Goal: Task Accomplishment & Management: Complete application form

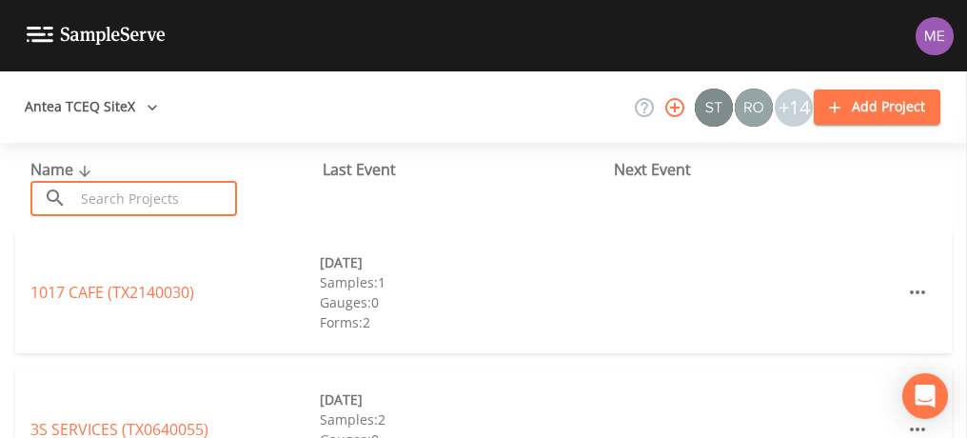
click at [105, 204] on input "text" at bounding box center [155, 198] width 163 height 35
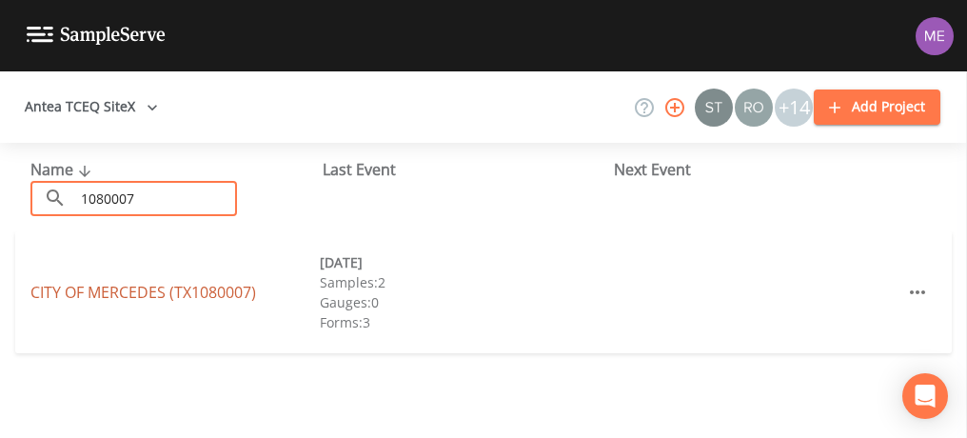
type input "1080007"
click at [138, 292] on link "CITY OF [GEOGRAPHIC_DATA] (TX1080007)" at bounding box center [143, 292] width 226 height 21
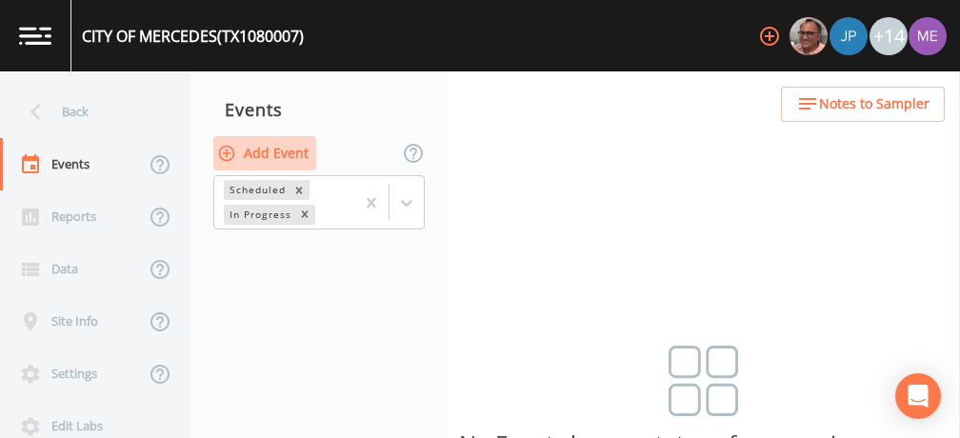
click at [296, 150] on button "Add Event" at bounding box center [264, 153] width 103 height 35
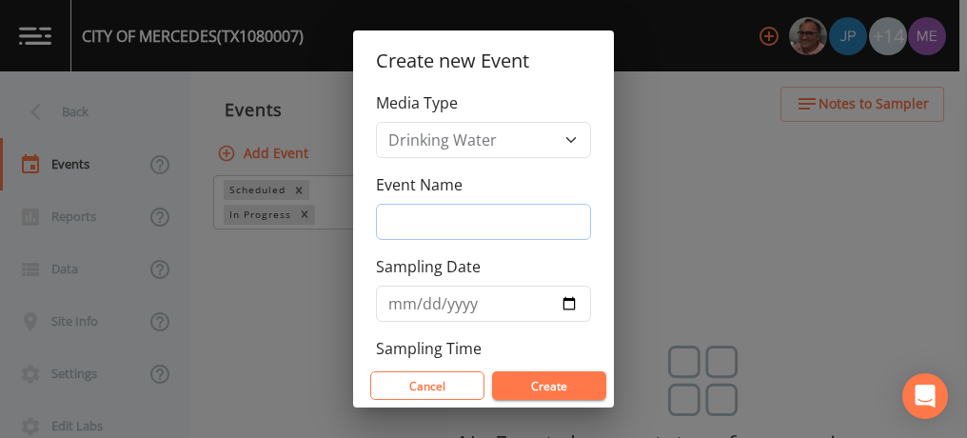
click at [394, 221] on input "Event Name" at bounding box center [483, 222] width 215 height 36
type input "3QSamples"
type input "[DATE]"
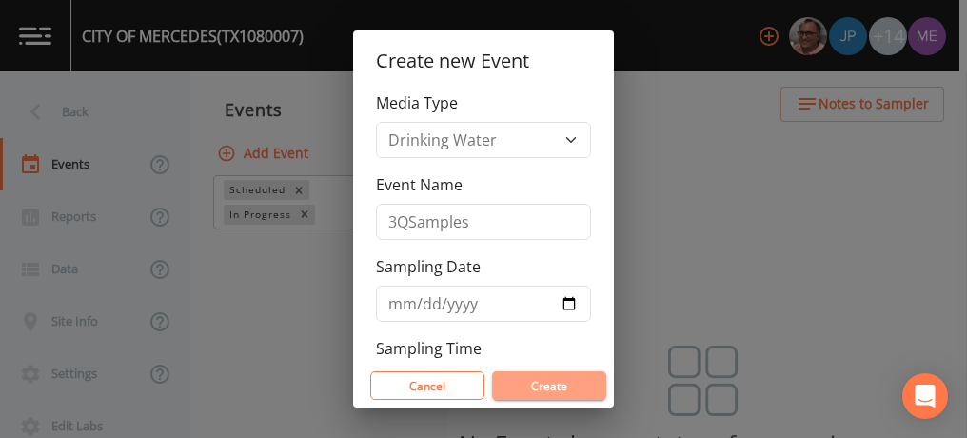
click at [552, 384] on button "Create" at bounding box center [549, 385] width 114 height 29
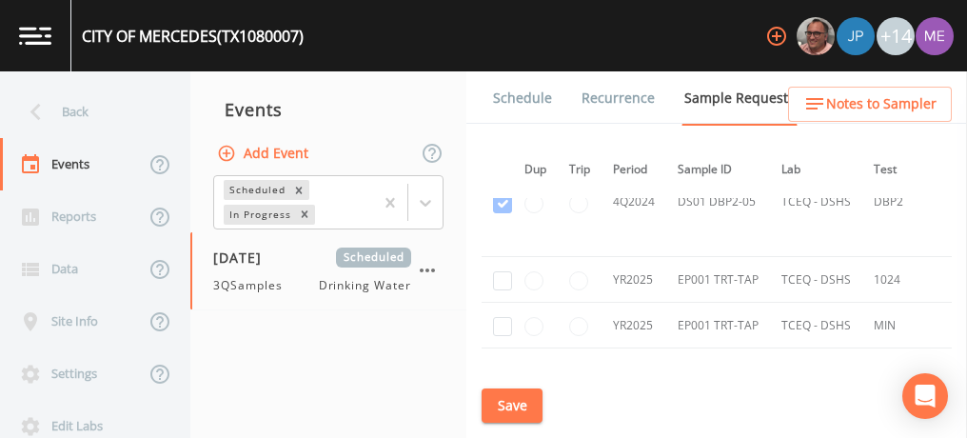
scroll to position [2351, 11]
checkbox input "true"
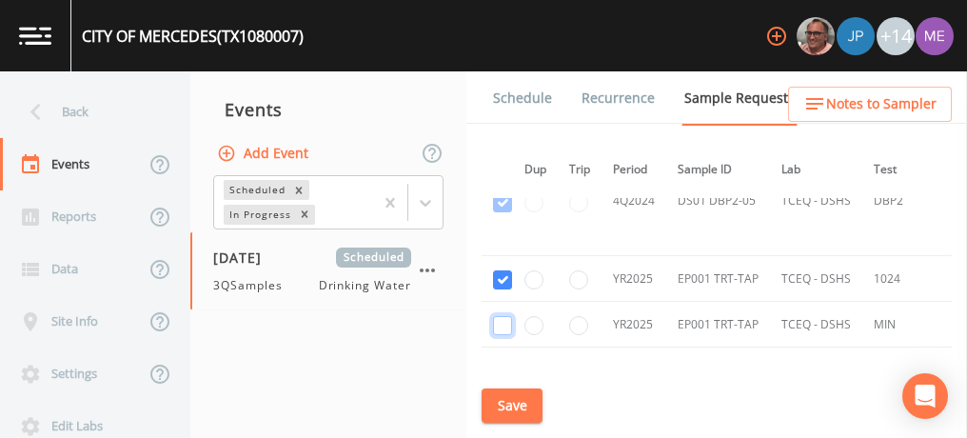
checkbox input "false"
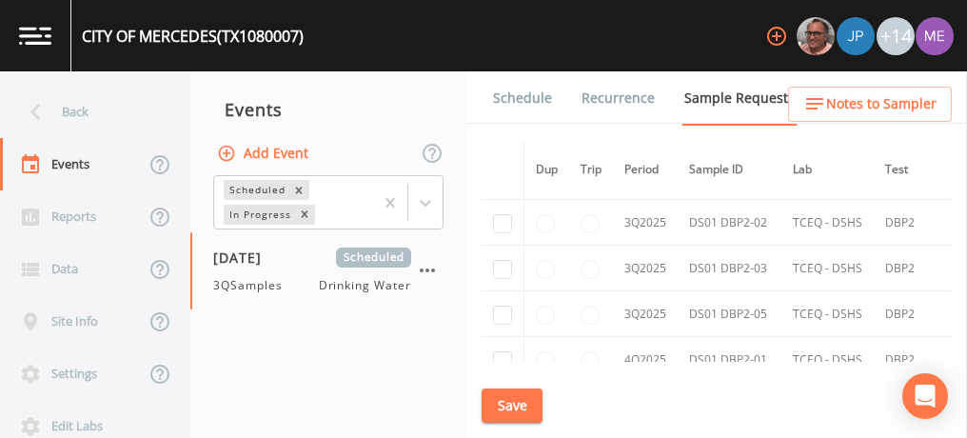
scroll to position [3996, 0]
checkbox input "true"
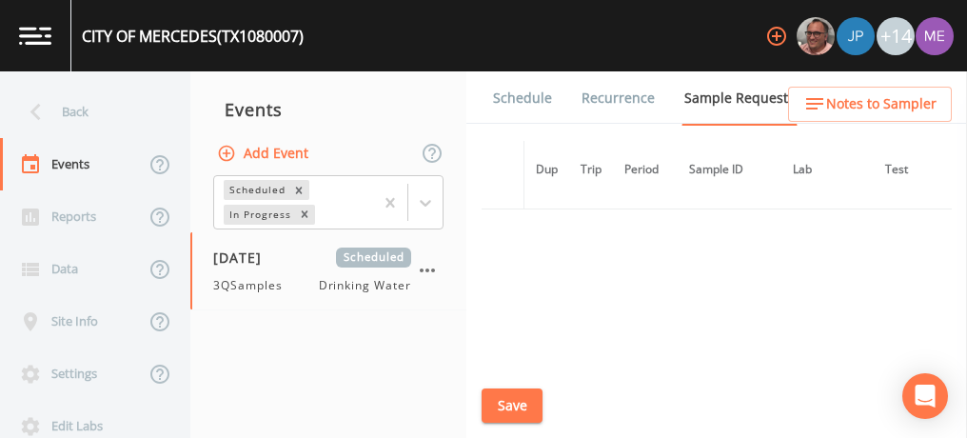
scroll to position [3448, 0]
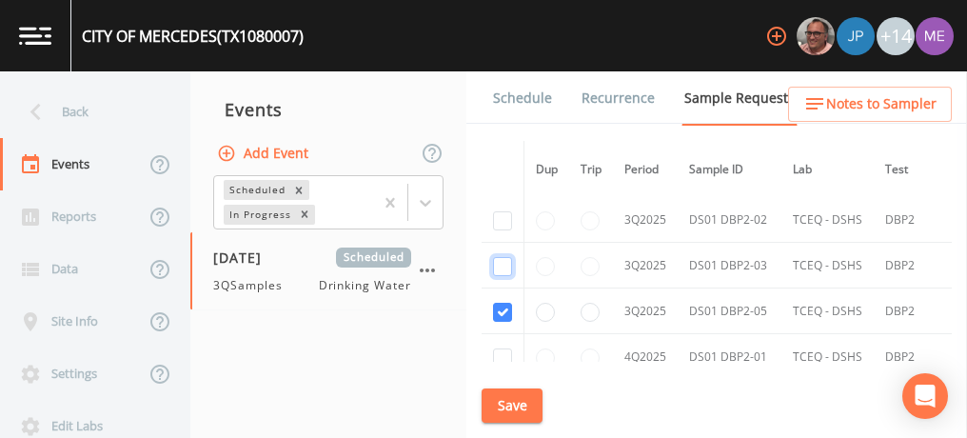
checkbox input "true"
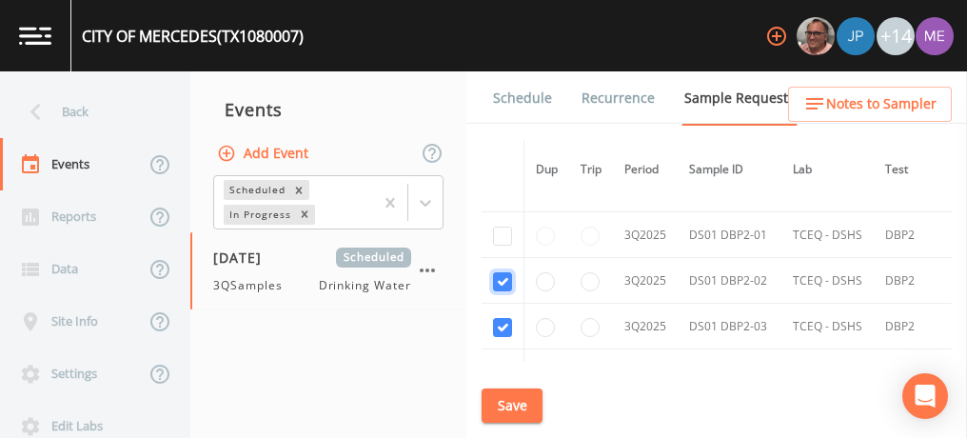
scroll to position [3386, 0]
checkbox input "true"
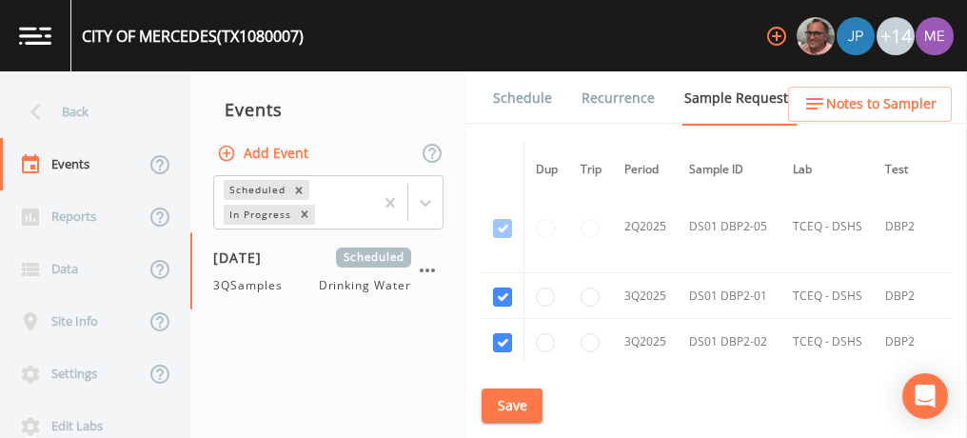
click at [501, 394] on button "Save" at bounding box center [512, 405] width 61 height 35
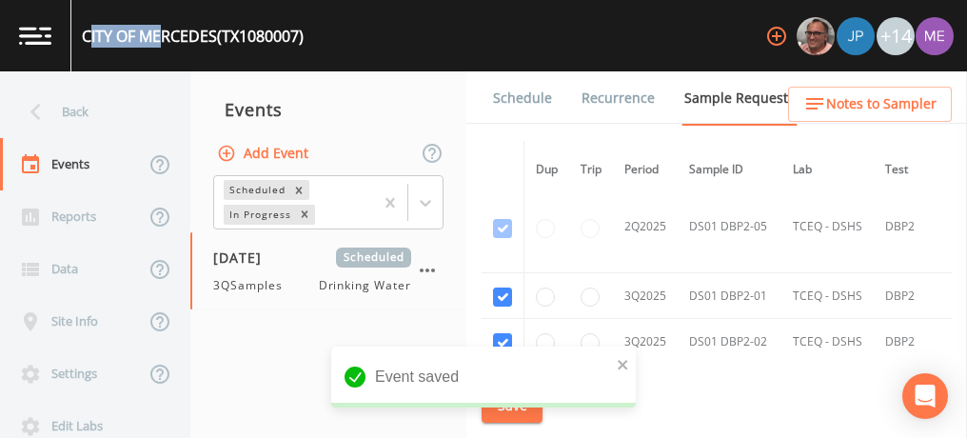
drag, startPoint x: 88, startPoint y: 38, endPoint x: 164, endPoint y: 42, distance: 76.3
click at [164, 42] on div "CITY OF [GEOGRAPHIC_DATA] (TX1080007)" at bounding box center [193, 36] width 222 height 23
drag, startPoint x: 164, startPoint y: 42, endPoint x: 321, endPoint y: 42, distance: 157.1
click at [321, 42] on div "CITY OF [GEOGRAPHIC_DATA] (TX1080007) +14" at bounding box center [483, 35] width 967 height 71
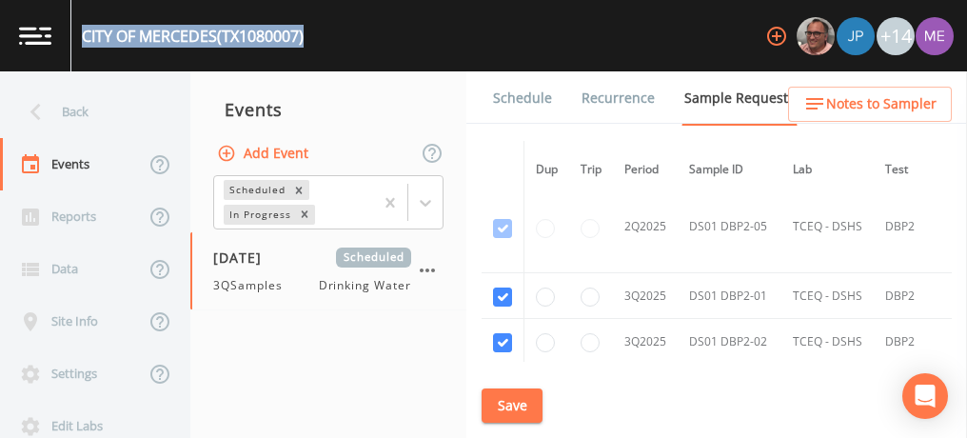
drag, startPoint x: 308, startPoint y: 32, endPoint x: 78, endPoint y: 37, distance: 230.4
click at [78, 37] on div "CITY OF [GEOGRAPHIC_DATA] (TX1080007)" at bounding box center [187, 35] width 232 height 71
copy div "CITY OF [GEOGRAPHIC_DATA] (TX1080007)"
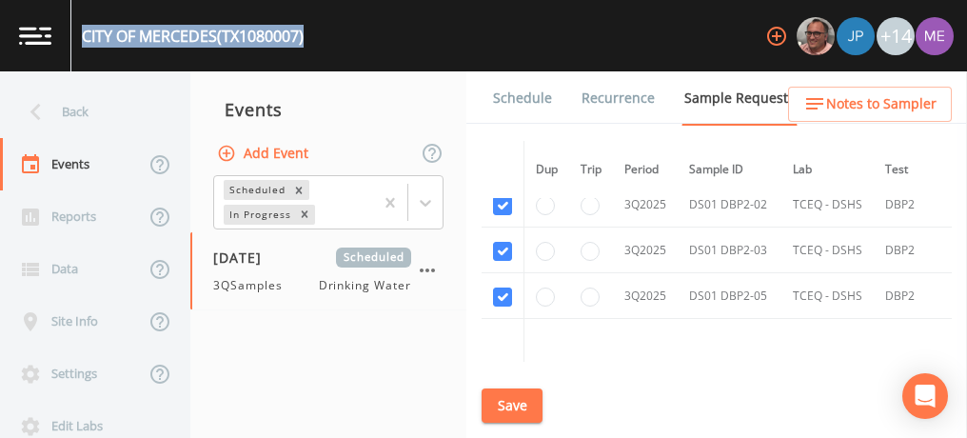
scroll to position [3494, 0]
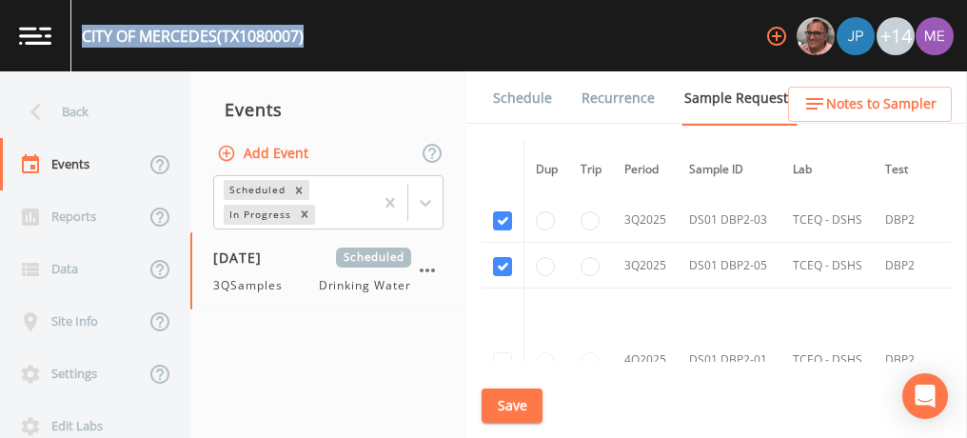
click at [534, 92] on link "Schedule" at bounding box center [522, 97] width 65 height 53
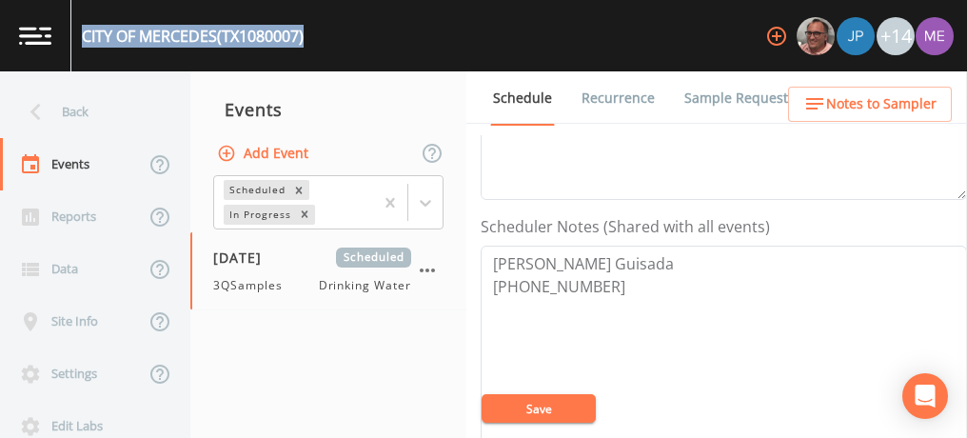
scroll to position [484, 0]
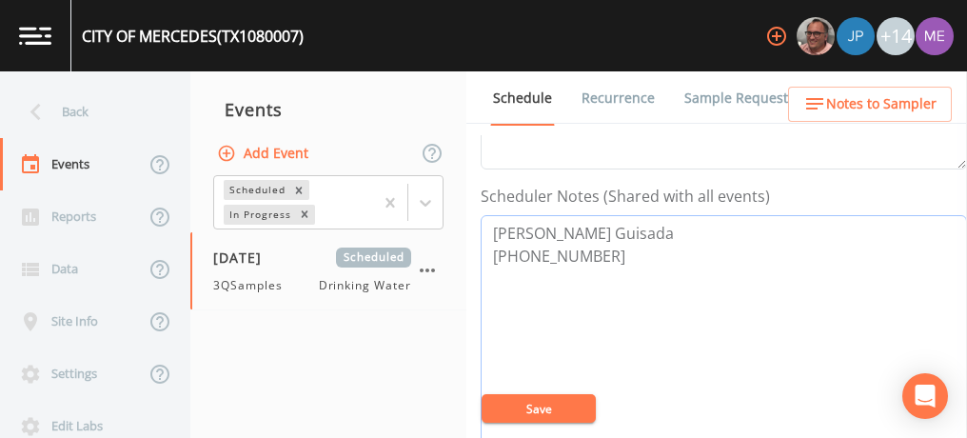
drag, startPoint x: 493, startPoint y: 229, endPoint x: 587, endPoint y: 259, distance: 98.8
click at [587, 259] on textarea "[PERSON_NAME] Guisada [PHONE_NUMBER]" at bounding box center [724, 336] width 486 height 242
